Goal: Transaction & Acquisition: Purchase product/service

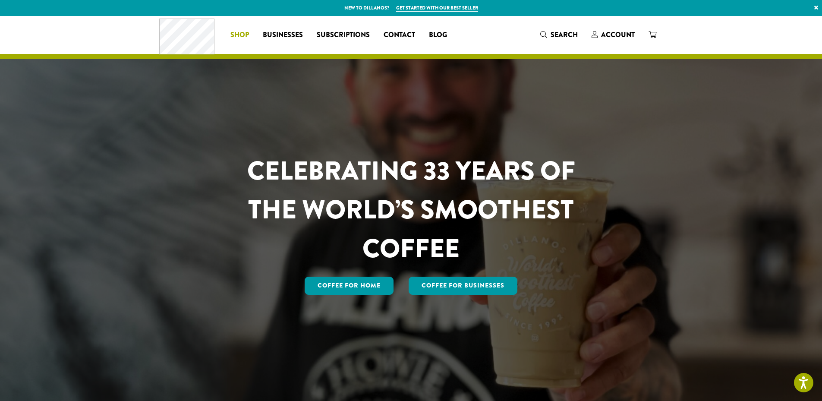
click at [240, 34] on span "Shop" at bounding box center [240, 35] width 19 height 11
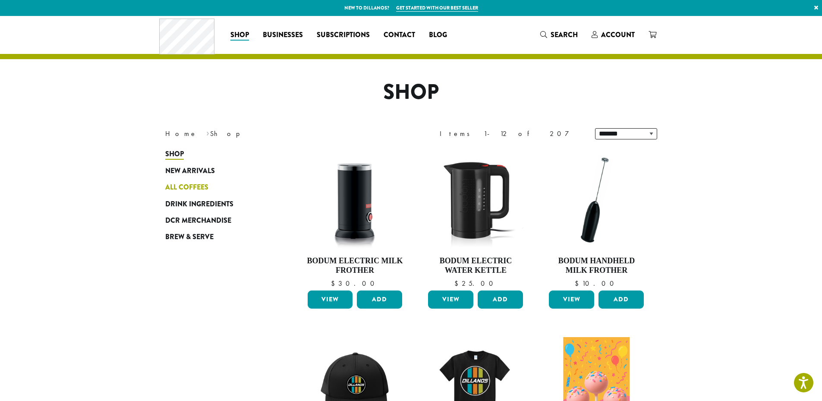
click at [205, 185] on span "All Coffees" at bounding box center [186, 187] width 43 height 11
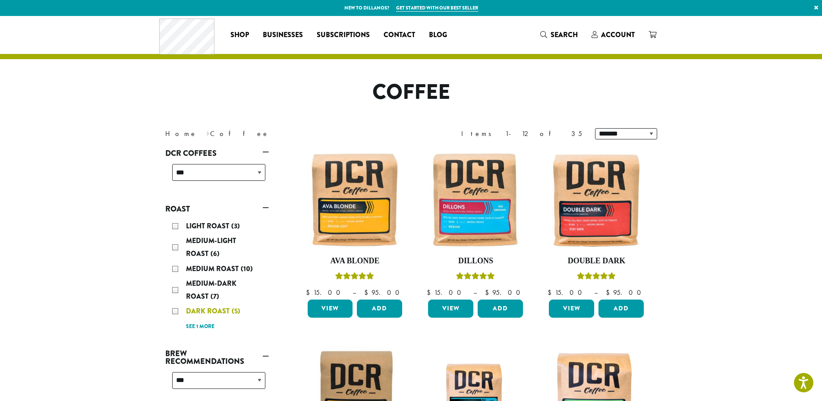
click at [174, 310] on div "Dark Roast (5)" at bounding box center [218, 311] width 93 height 13
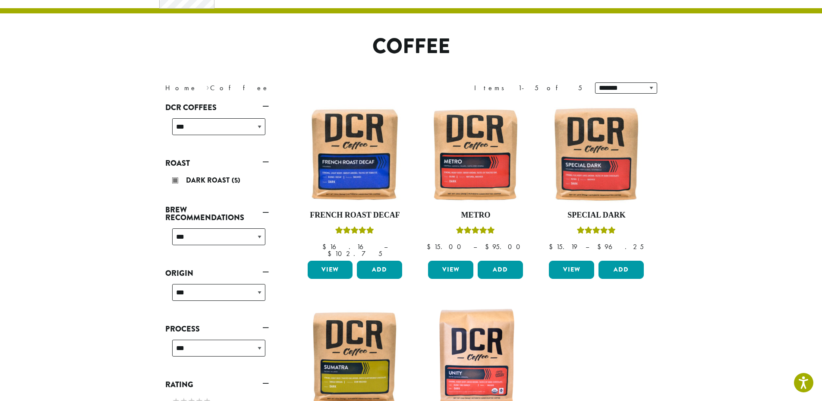
scroll to position [53, 0]
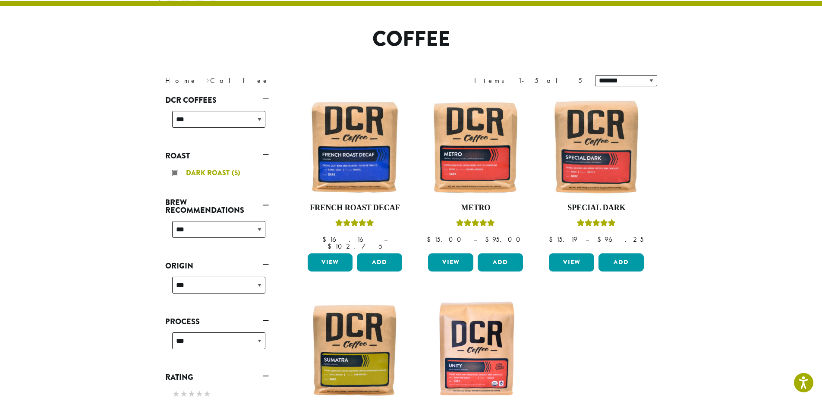
click at [176, 171] on div "Dark Roast (5)" at bounding box center [218, 173] width 93 height 13
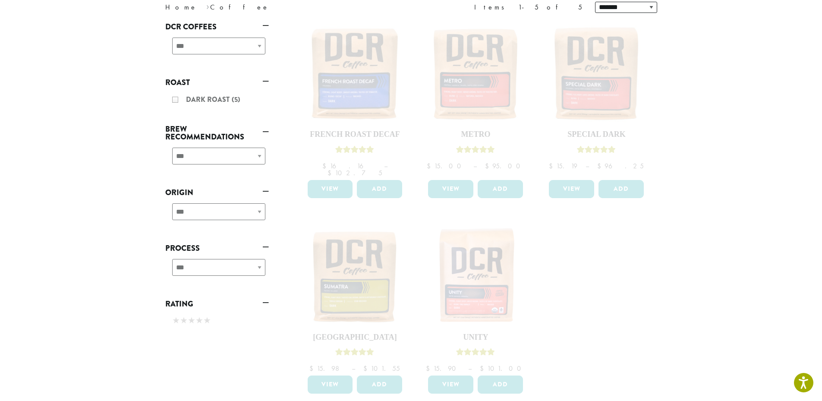
scroll to position [173, 0]
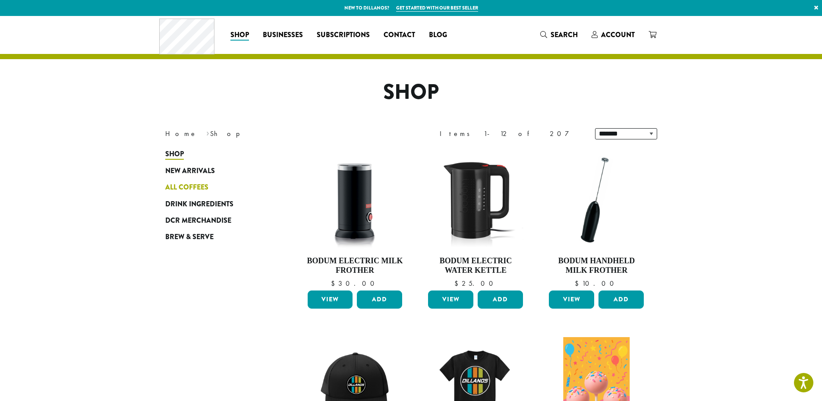
click at [172, 191] on span "All Coffees" at bounding box center [186, 187] width 43 height 11
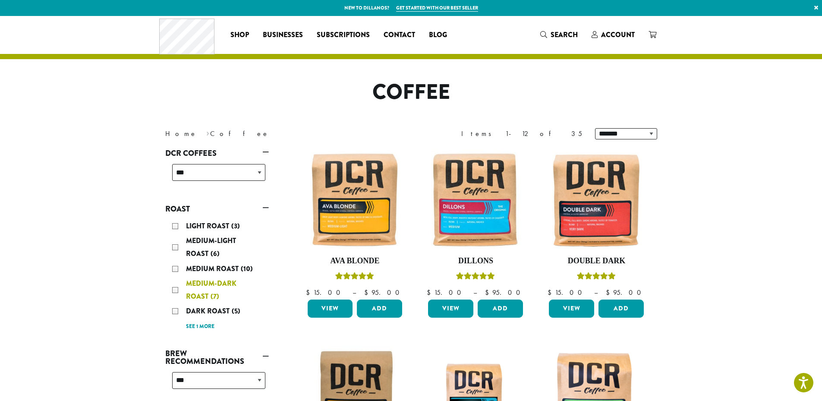
click at [176, 291] on div "Medium-Dark Roast (7)" at bounding box center [218, 290] width 93 height 26
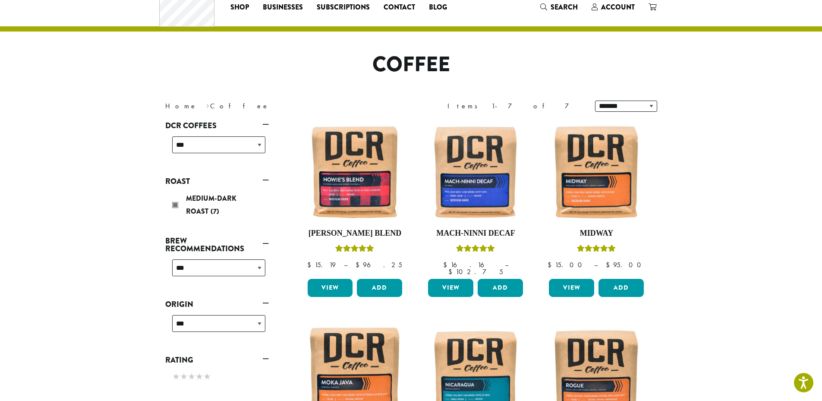
scroll to position [53, 0]
